Goal: Information Seeking & Learning: Learn about a topic

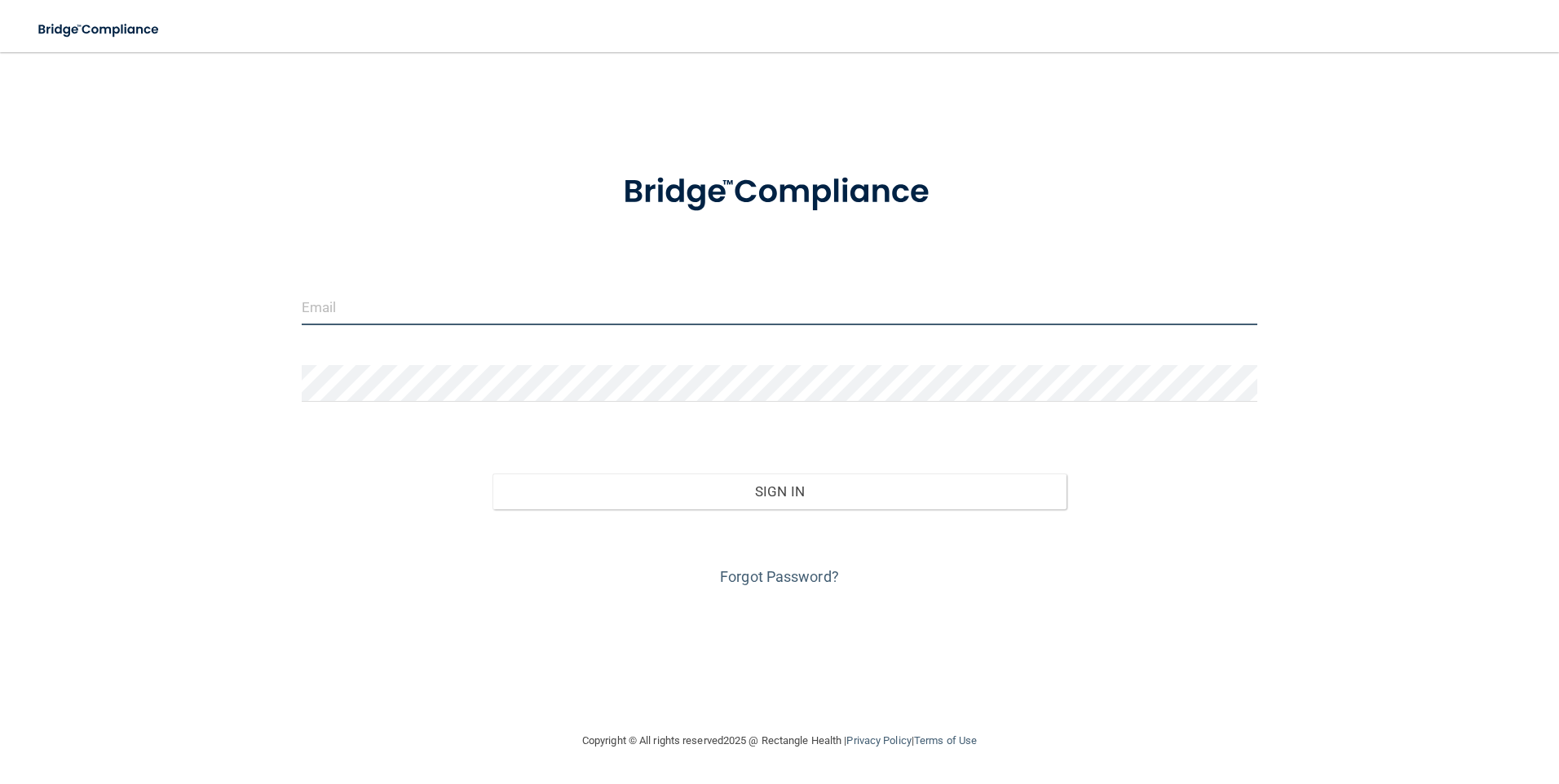
type input "[EMAIL_ADDRESS][DOMAIN_NAME]"
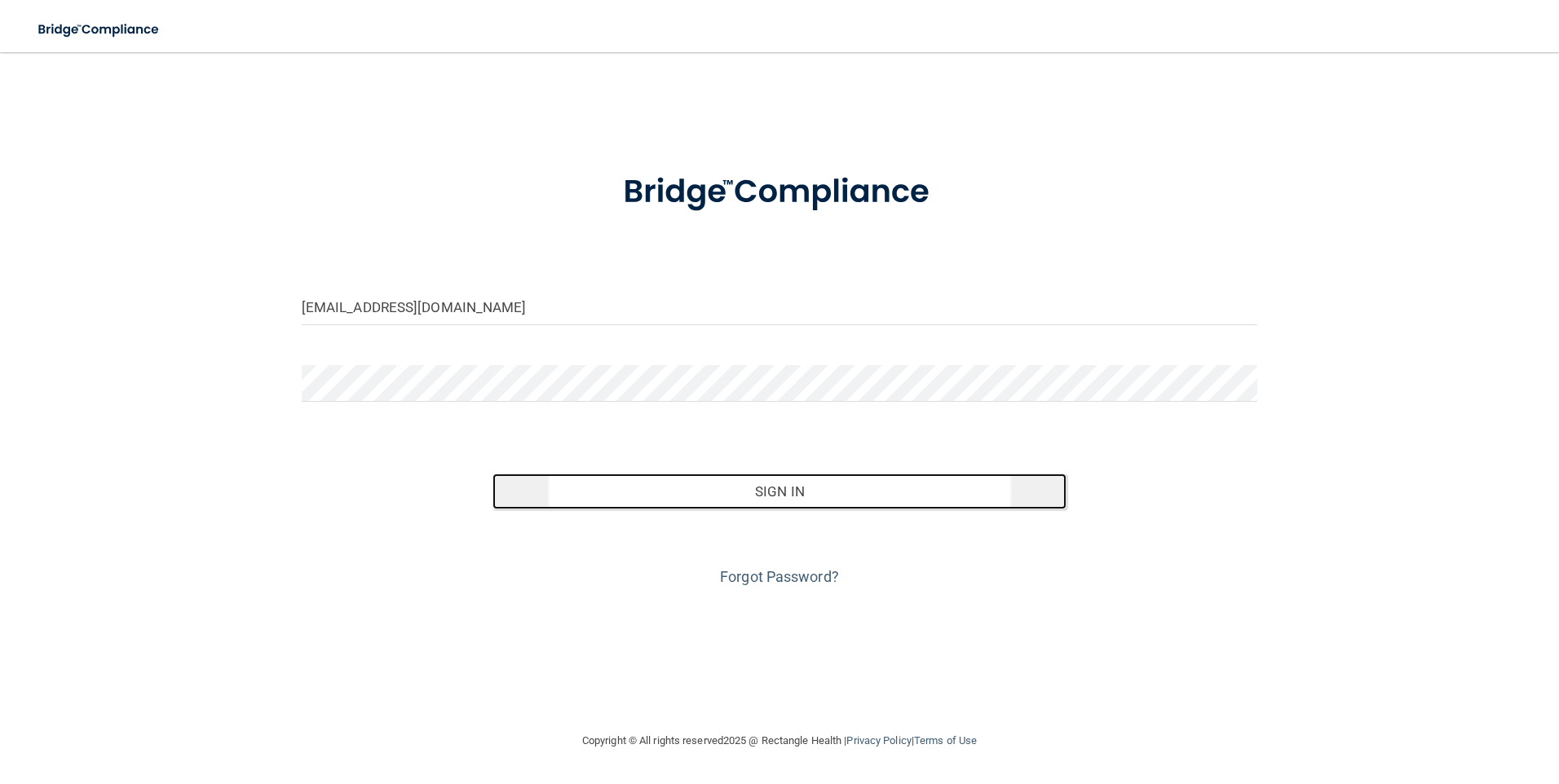
click at [748, 499] on button "Sign In" at bounding box center [780, 491] width 574 height 36
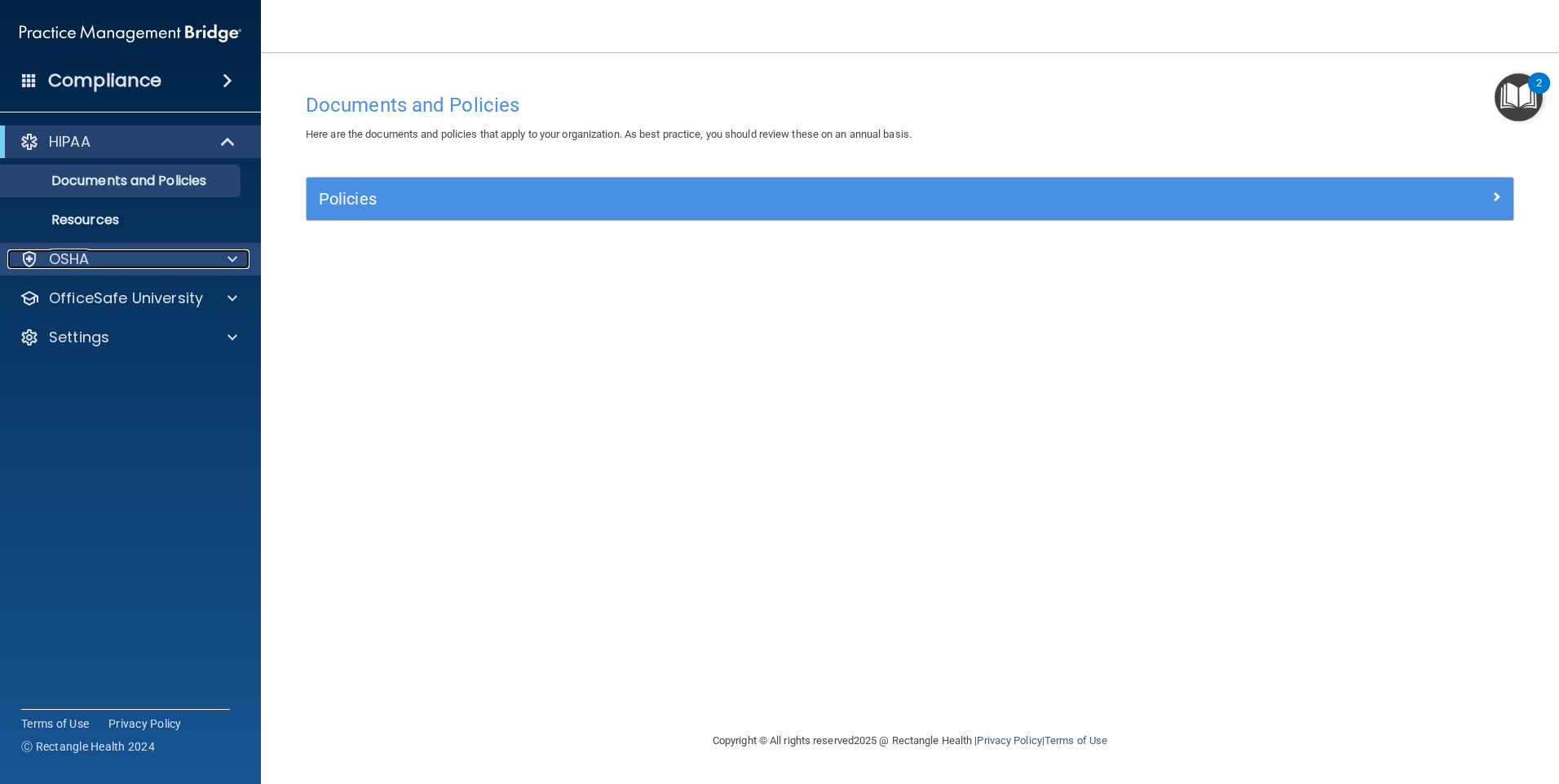
click at [226, 259] on div at bounding box center [230, 260] width 41 height 20
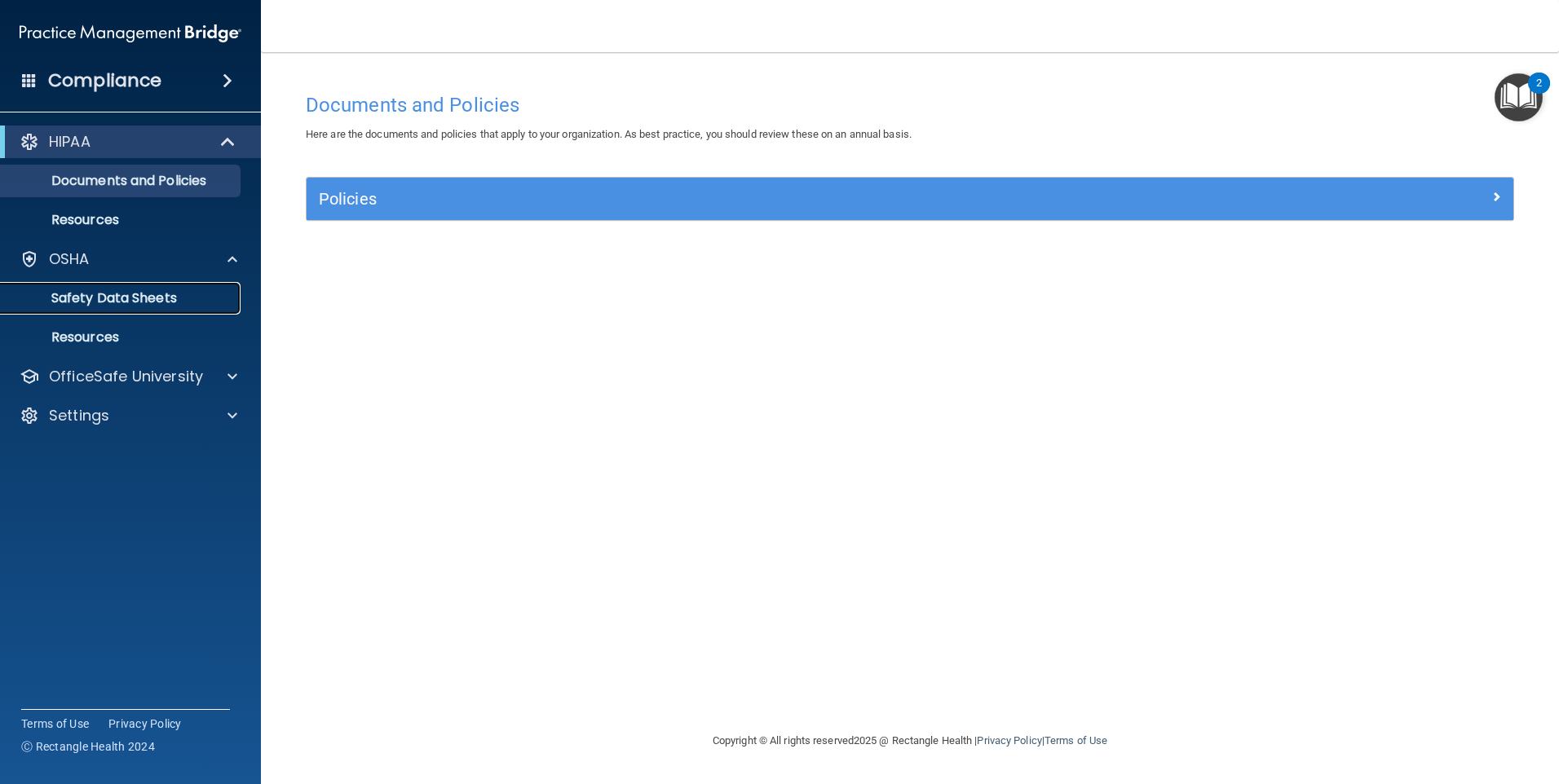
click at [151, 304] on p "Safety Data Sheets" at bounding box center [122, 298] width 223 height 16
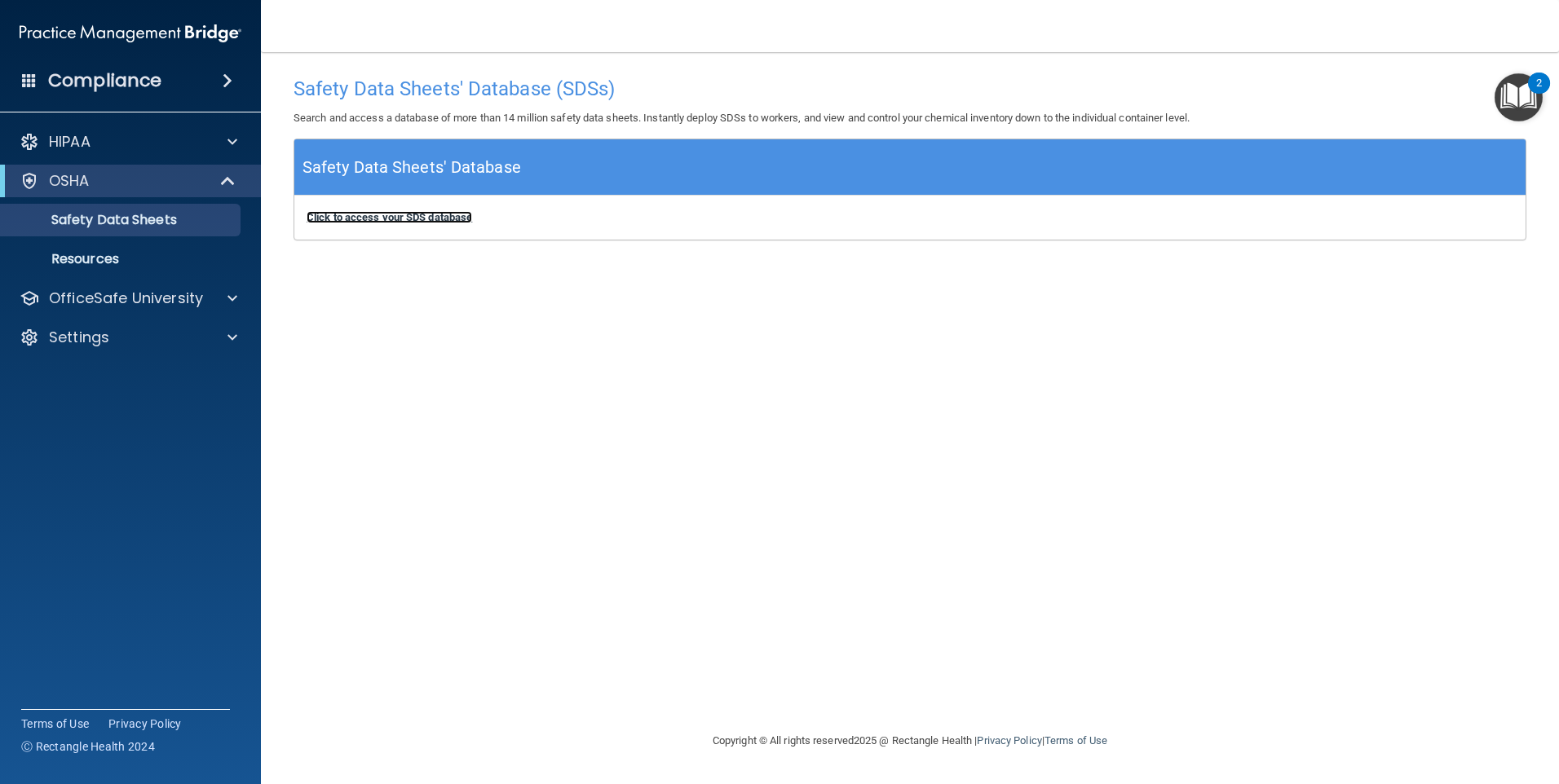
click at [440, 220] on b "Click to access your SDS database" at bounding box center [389, 217] width 165 height 12
click at [102, 253] on p "Resources" at bounding box center [122, 259] width 223 height 16
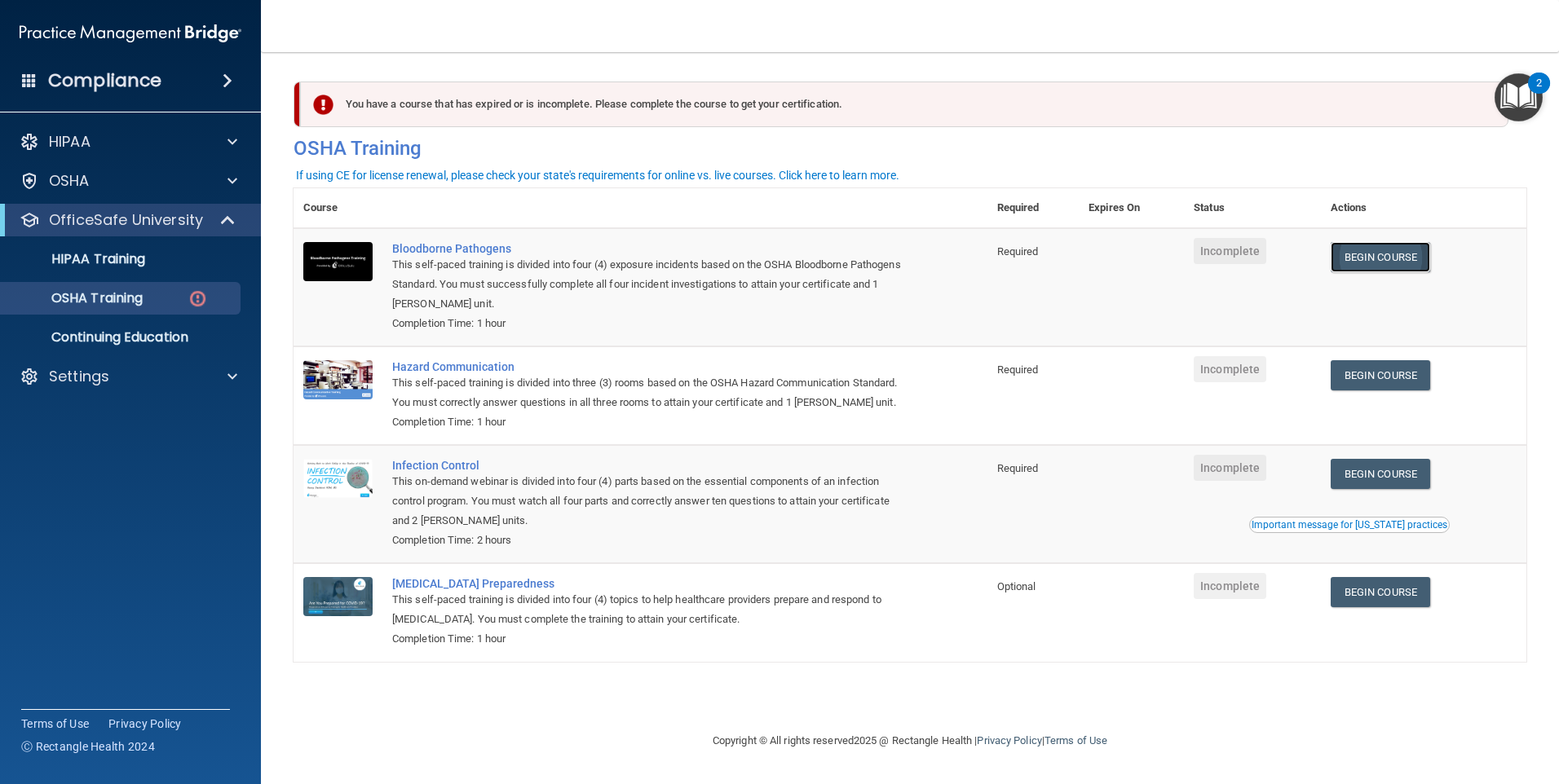
click at [1388, 265] on link "Begin Course" at bounding box center [1381, 257] width 100 height 30
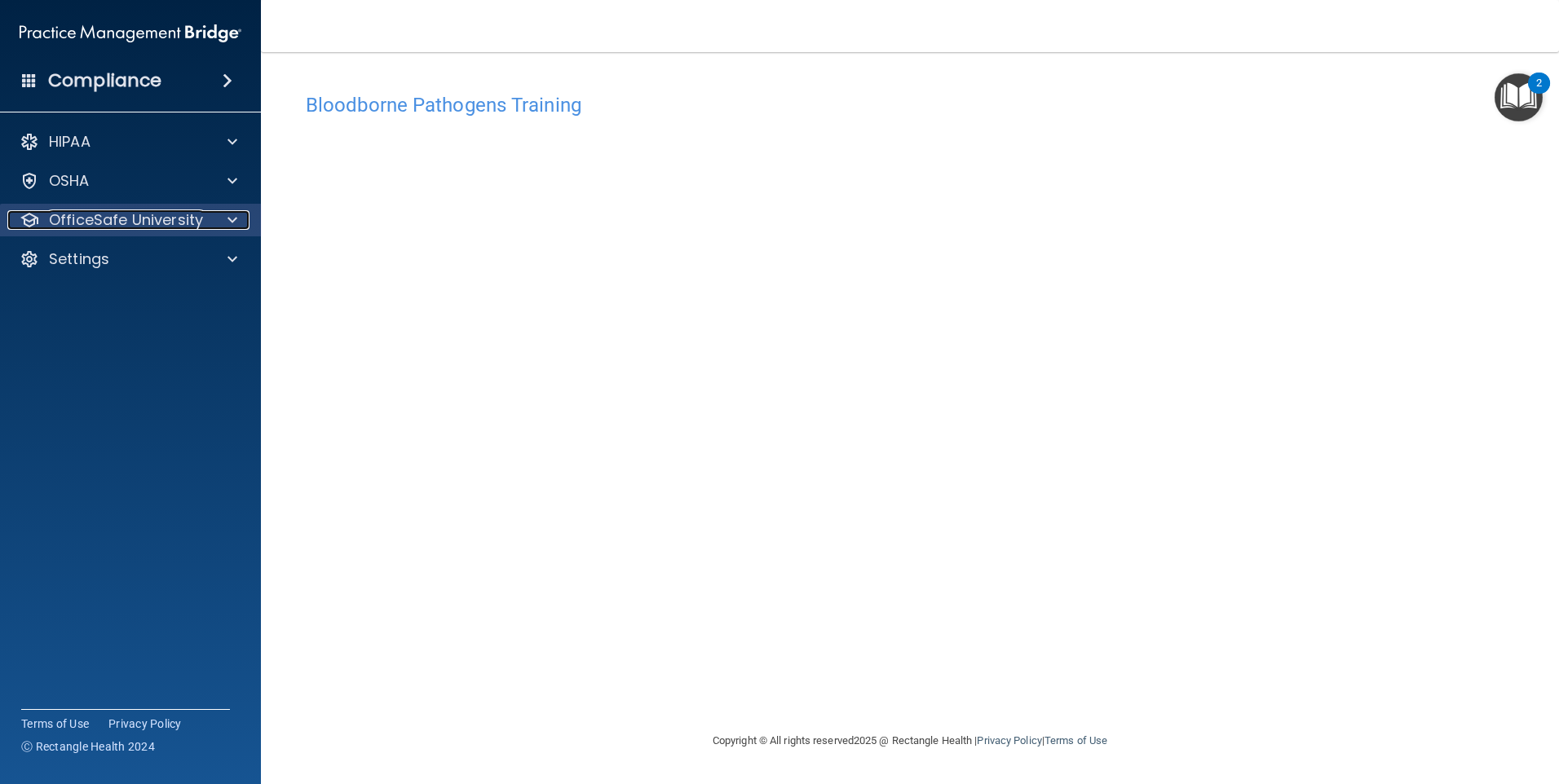
click at [242, 218] on div at bounding box center [230, 220] width 41 height 20
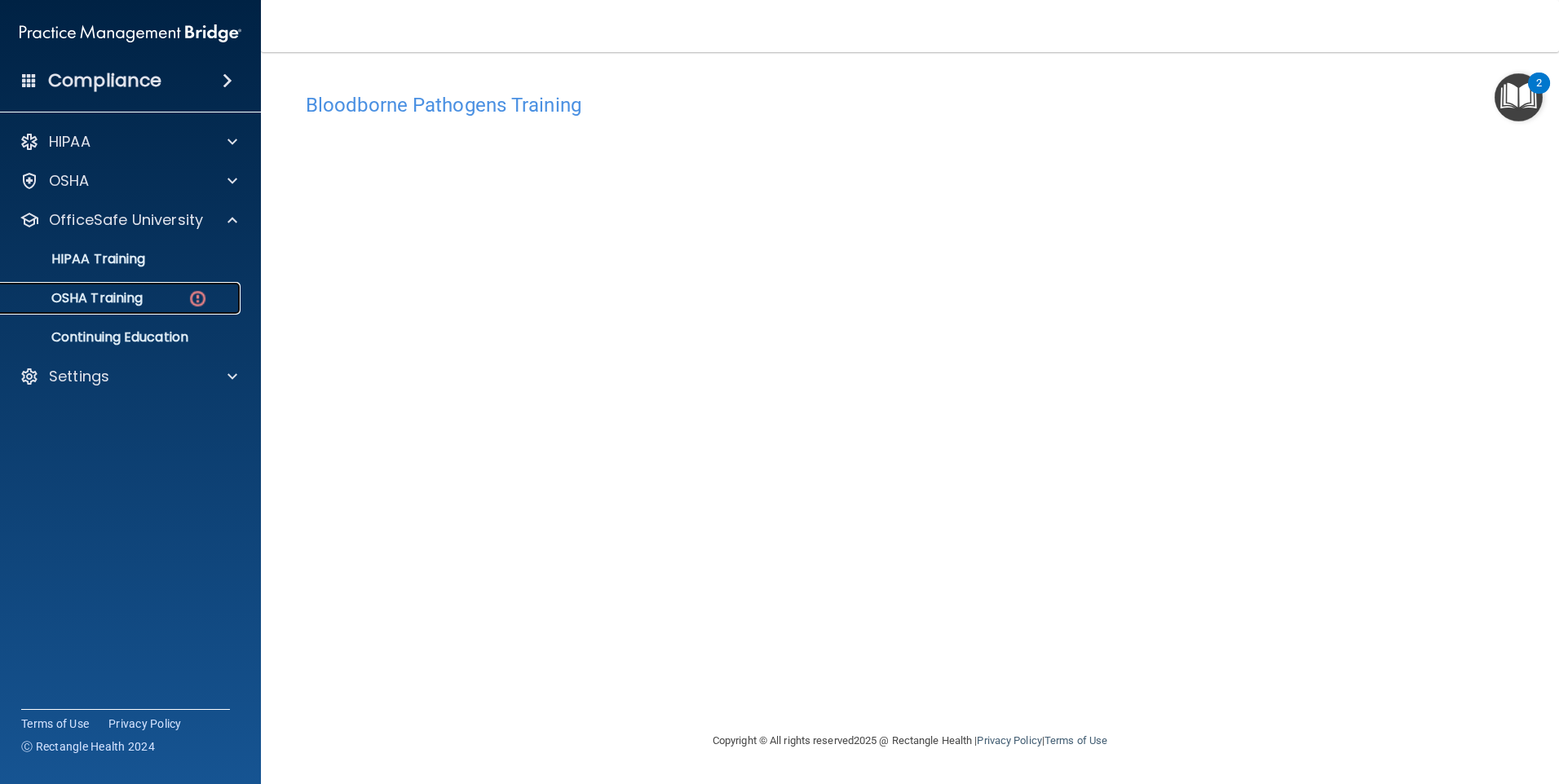
click at [178, 299] on div "OSHA Training" at bounding box center [122, 298] width 223 height 16
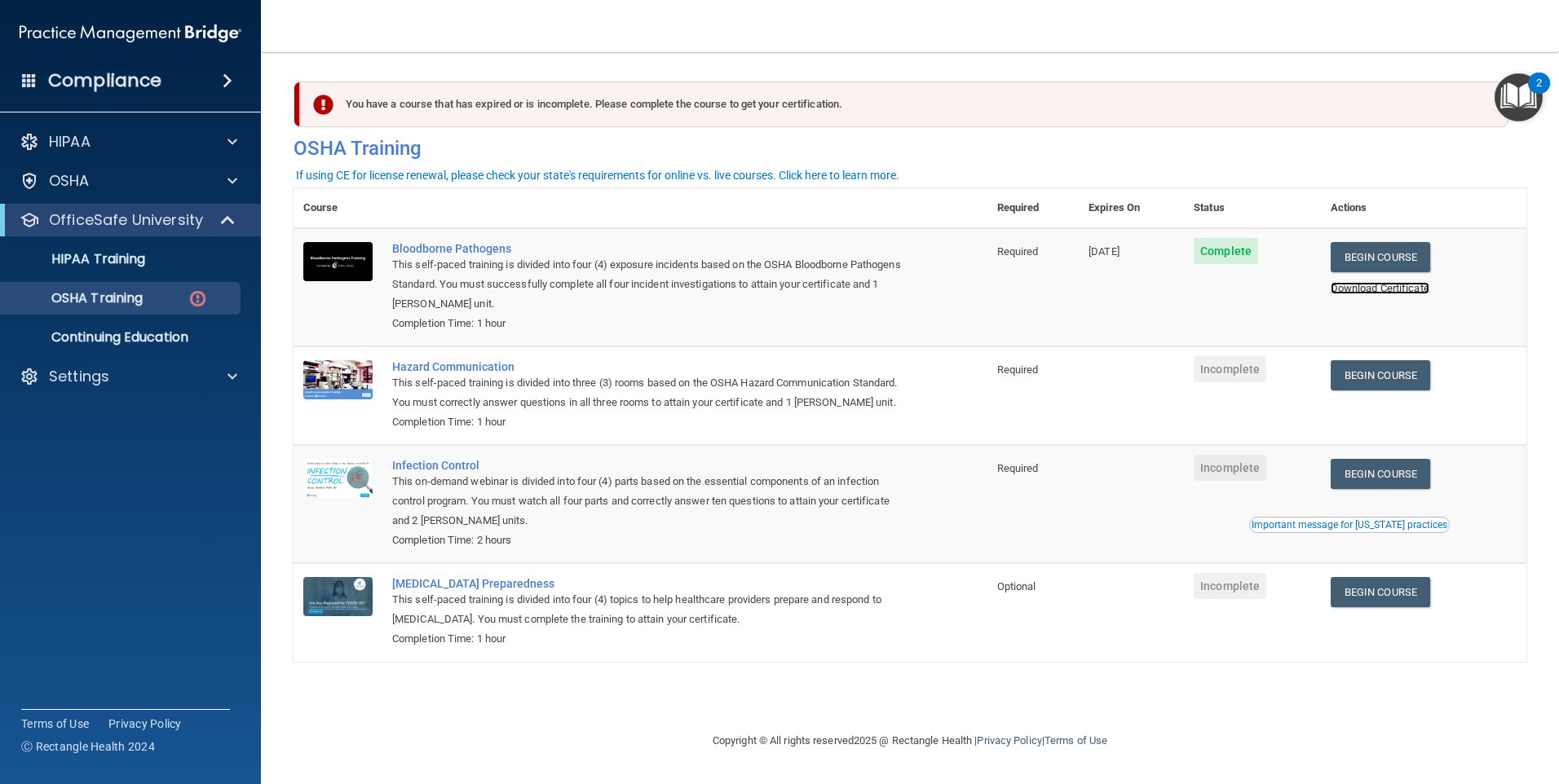
click at [1387, 289] on link "Download Certificate" at bounding box center [1380, 288] width 99 height 12
click at [1388, 372] on link "Begin Course" at bounding box center [1381, 375] width 100 height 30
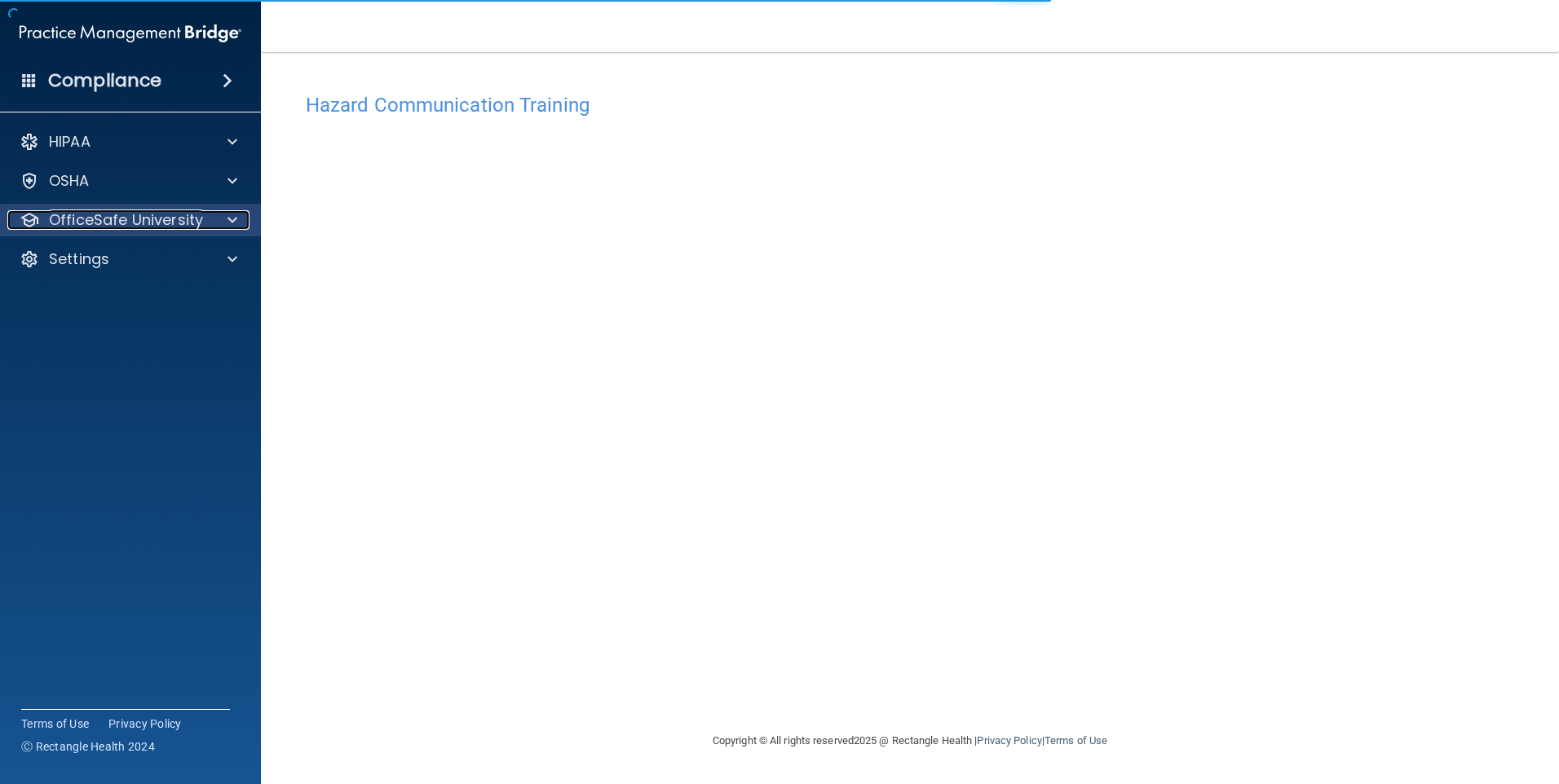
click at [236, 220] on span at bounding box center [233, 220] width 10 height 20
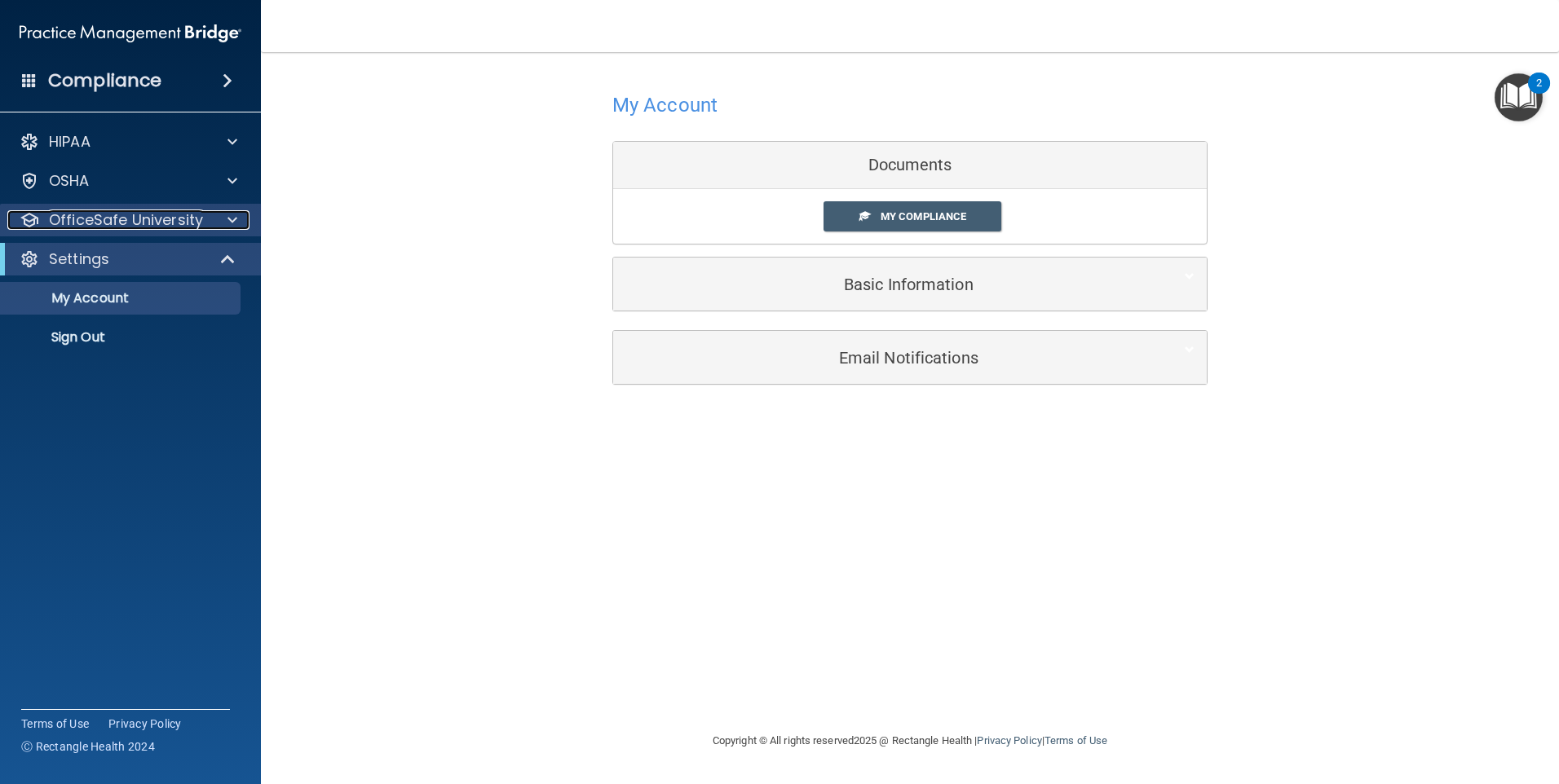
click at [231, 219] on span at bounding box center [233, 220] width 10 height 20
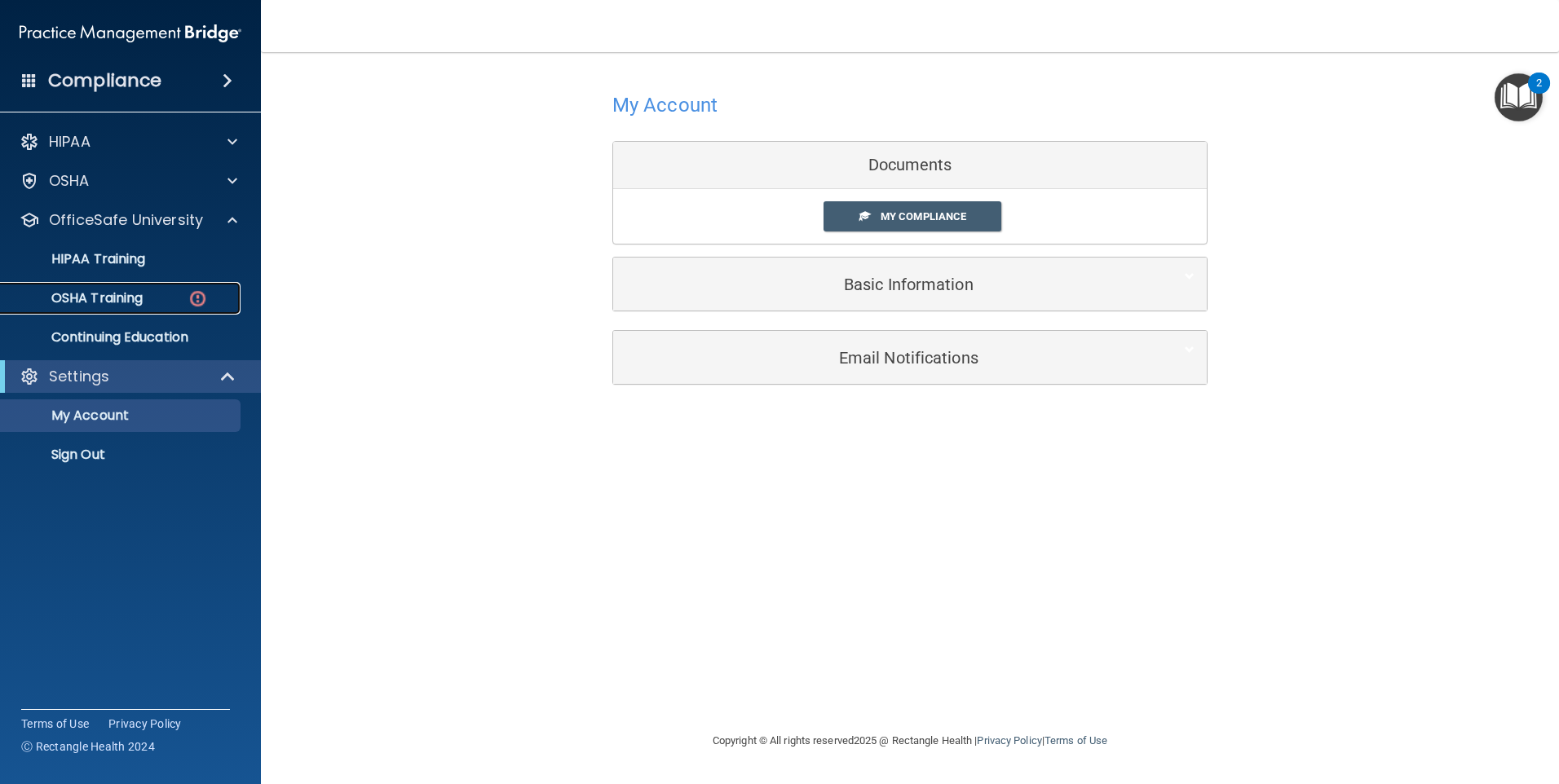
click at [156, 299] on div "OSHA Training" at bounding box center [122, 298] width 223 height 16
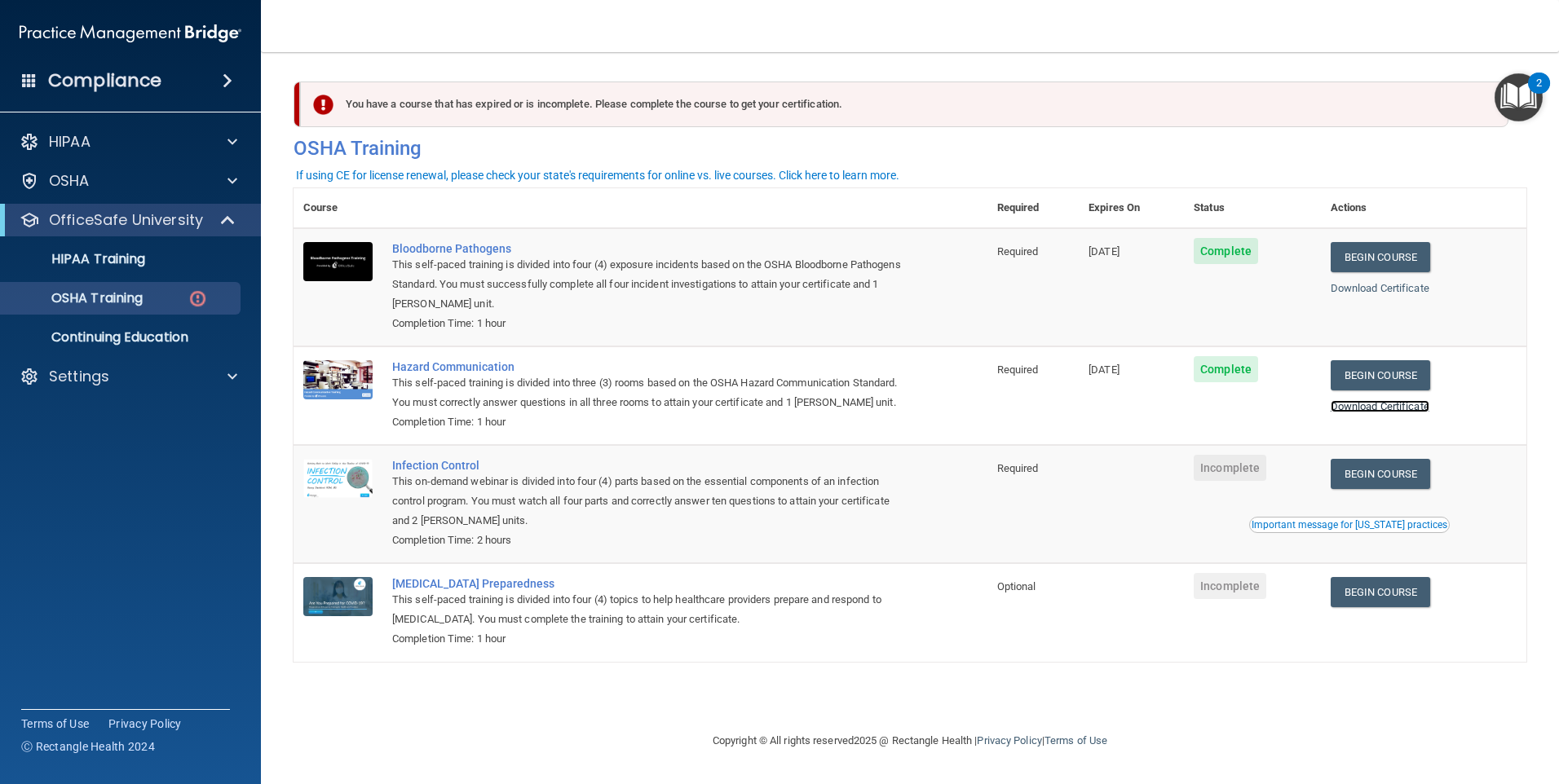
click at [1391, 411] on link "Download Certificate" at bounding box center [1380, 406] width 99 height 12
click at [210, 376] on div at bounding box center [230, 377] width 41 height 20
click at [151, 413] on p "My Account" at bounding box center [122, 416] width 223 height 16
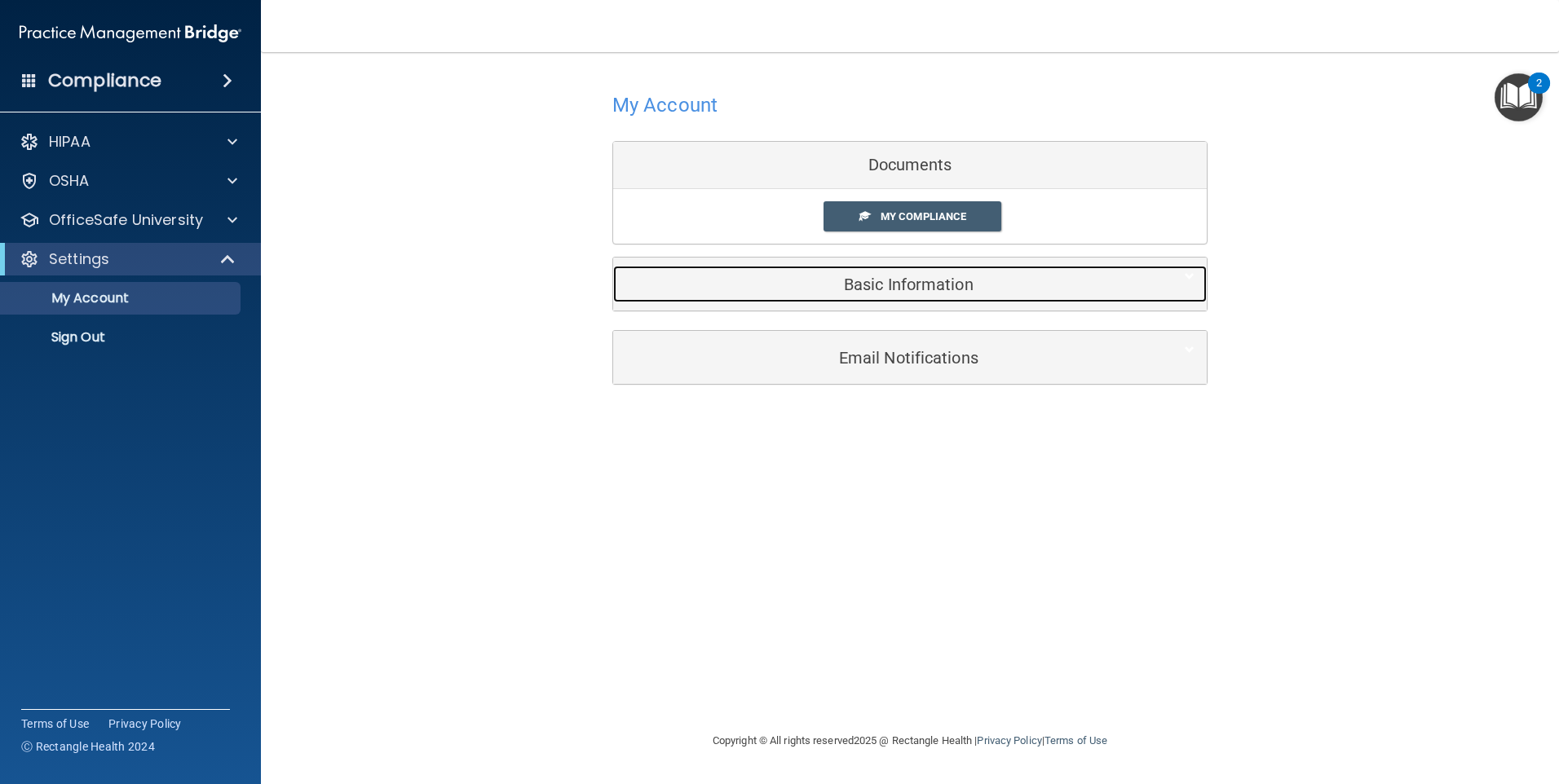
click at [867, 292] on h5 "Basic Information" at bounding box center [885, 285] width 520 height 18
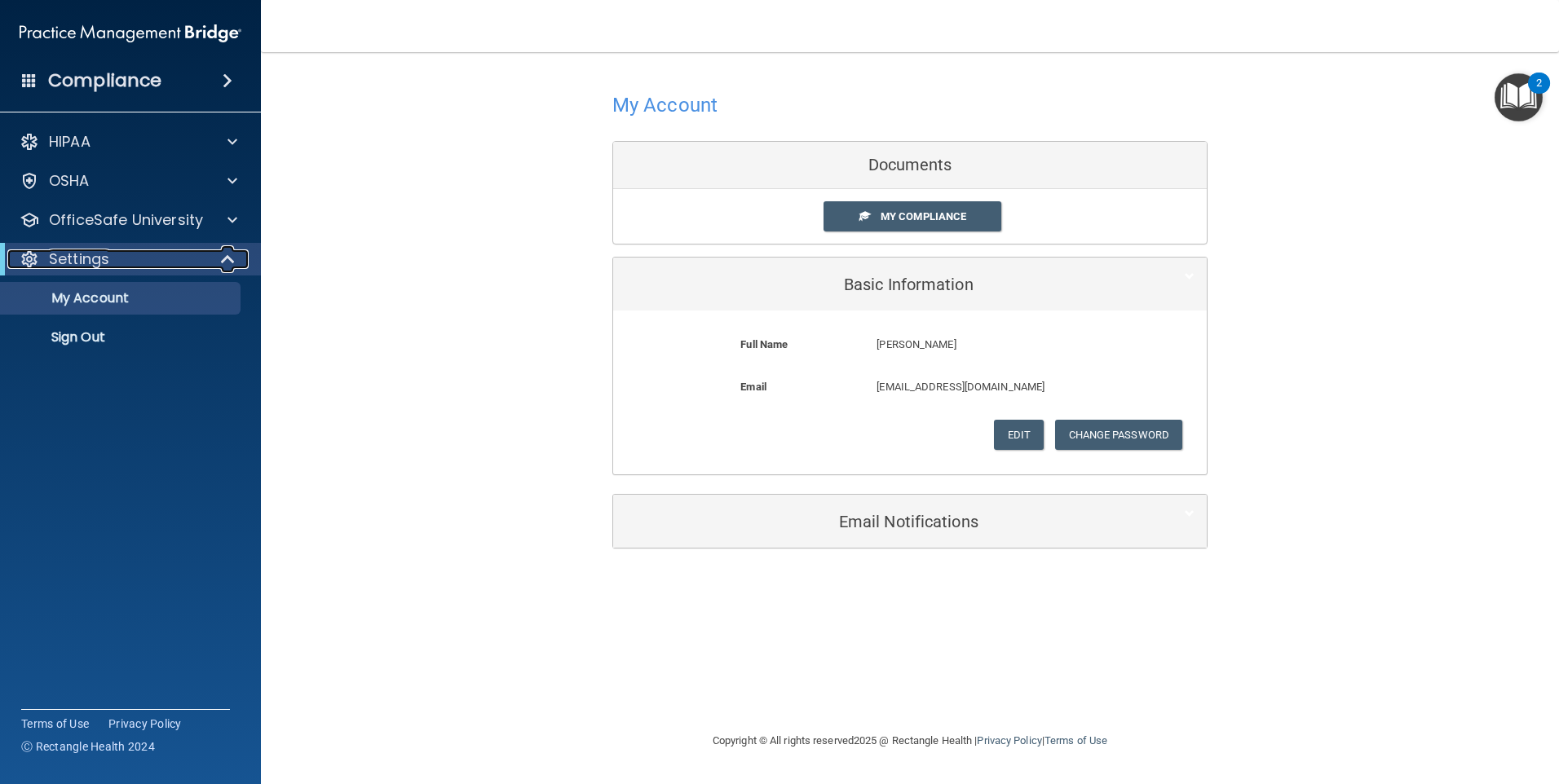
click at [223, 259] on span at bounding box center [230, 260] width 14 height 20
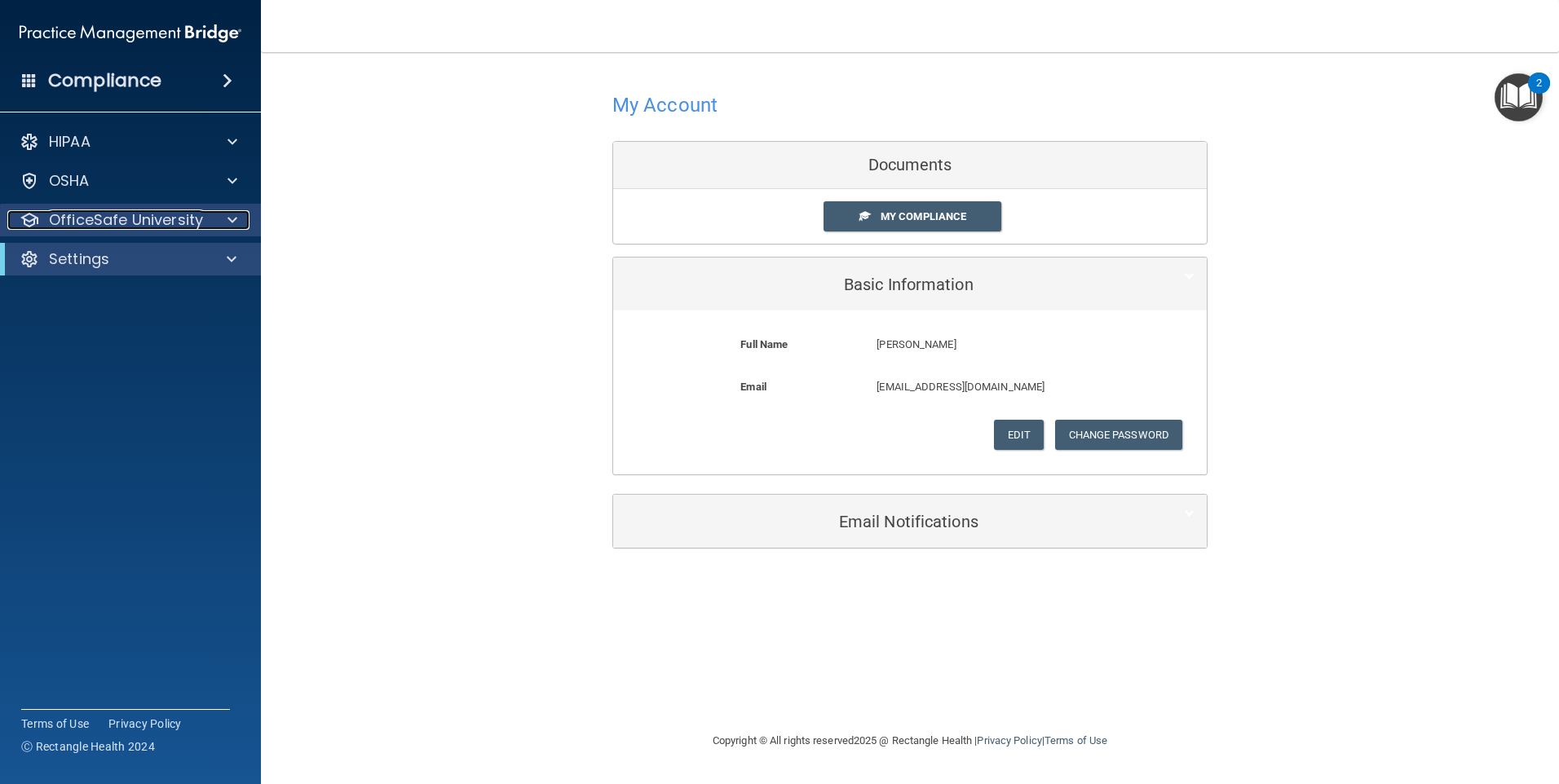
click at [224, 220] on div at bounding box center [230, 220] width 41 height 20
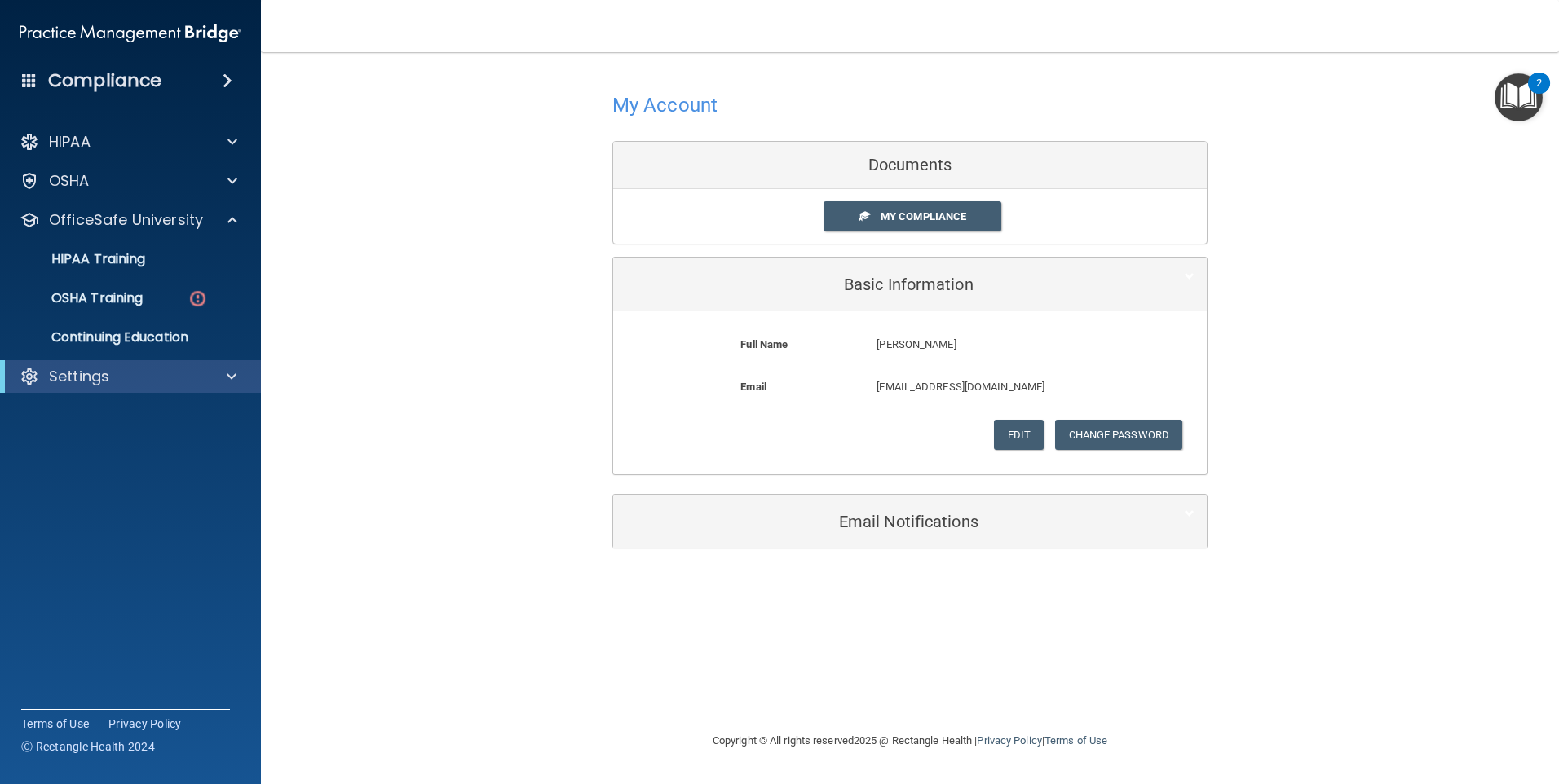
click at [414, 322] on div "My Account Documents My Compliance My Compliance My BAA Basic Information Full …" at bounding box center [910, 317] width 1233 height 498
click at [1337, 304] on div "My Account Documents My Compliance My Compliance My BAA Basic Information Full …" at bounding box center [910, 317] width 1233 height 498
click at [106, 294] on p "OSHA Training" at bounding box center [77, 298] width 132 height 16
